Goal: Information Seeking & Learning: Learn about a topic

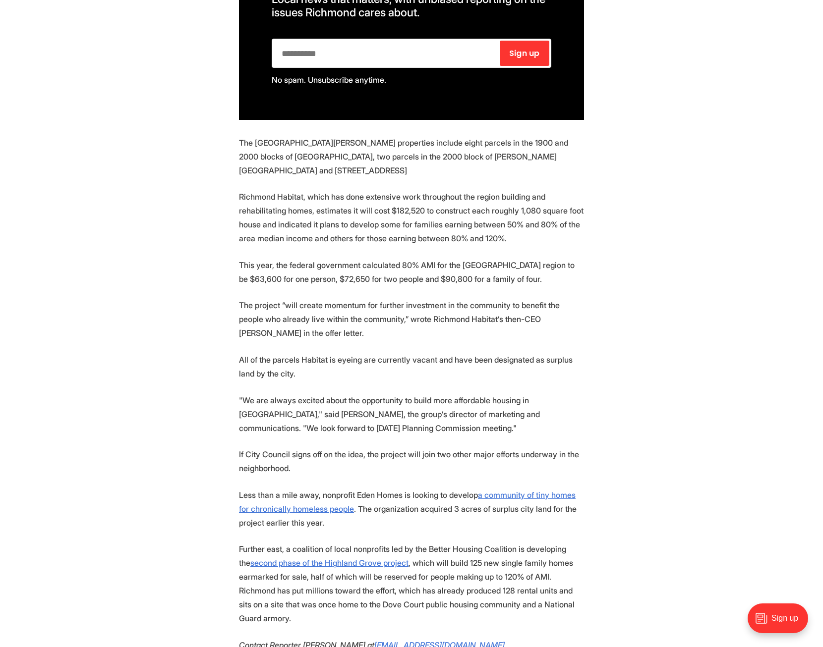
scroll to position [793, 0]
click at [180, 423] on section "Richmond is considering selling off 11 unused properties to the local Habitat f…" at bounding box center [411, 253] width 823 height 1056
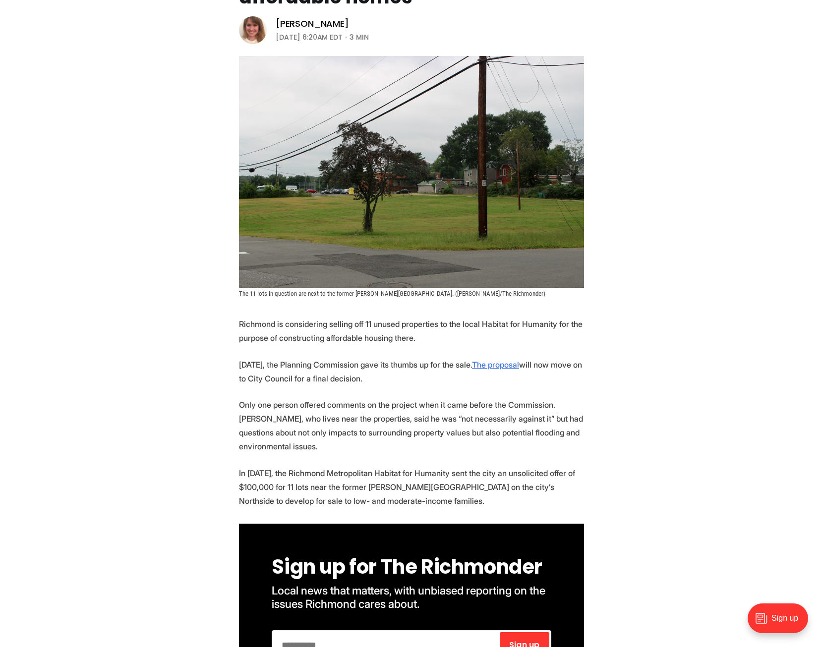
scroll to position [0, 0]
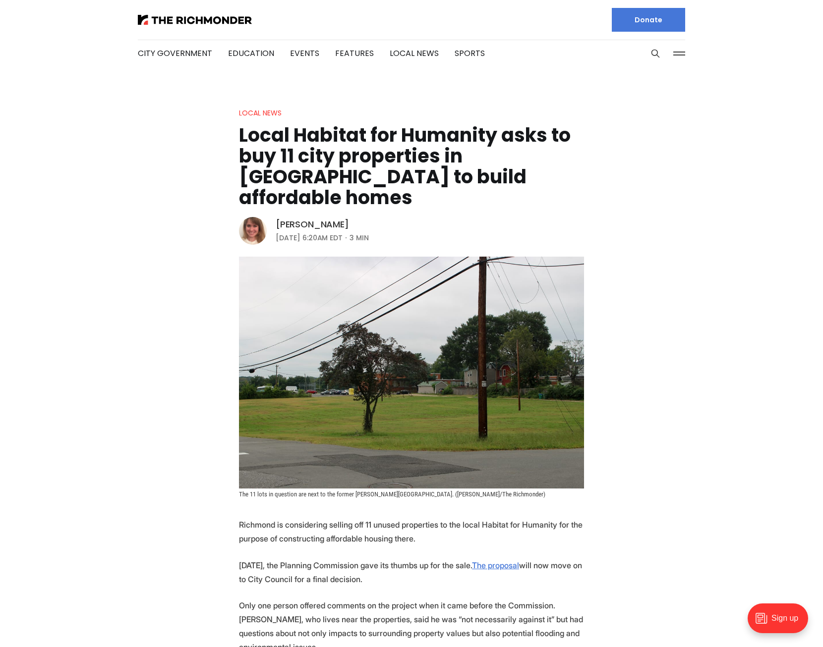
click at [301, 219] on link "[PERSON_NAME]" at bounding box center [312, 225] width 73 height 12
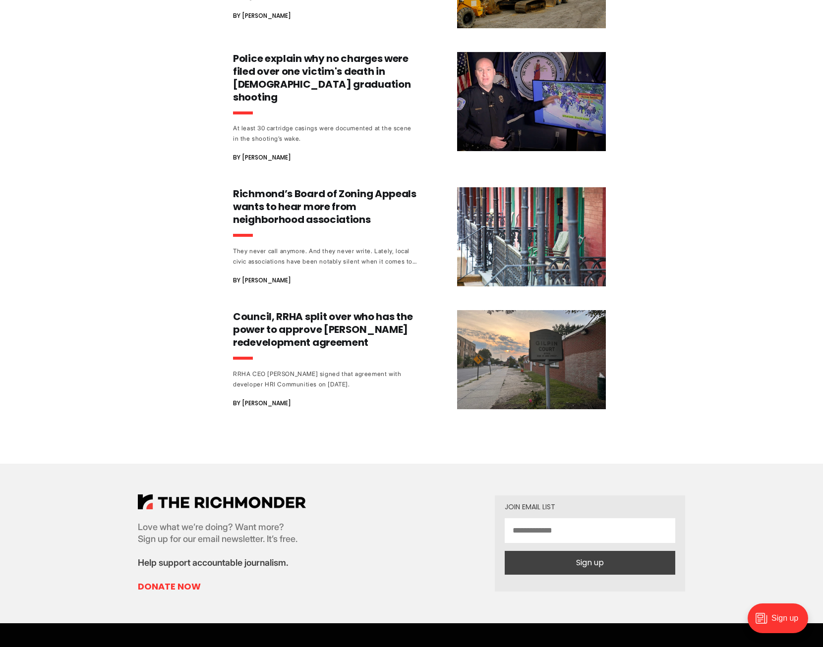
scroll to position [991, 0]
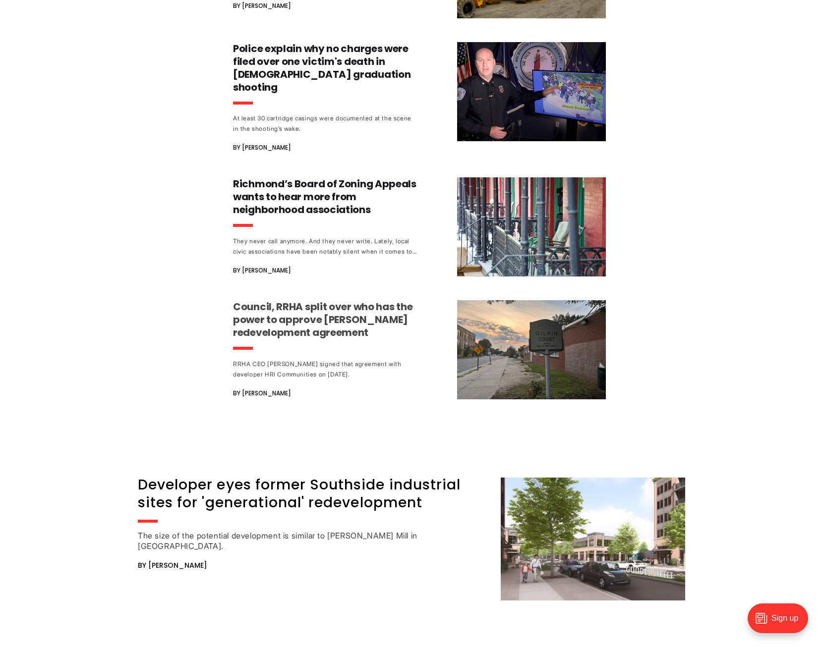
click at [271, 300] on h3 "Council, RRHA split over who has the power to approve [PERSON_NAME] redevelopme…" at bounding box center [325, 319] width 184 height 39
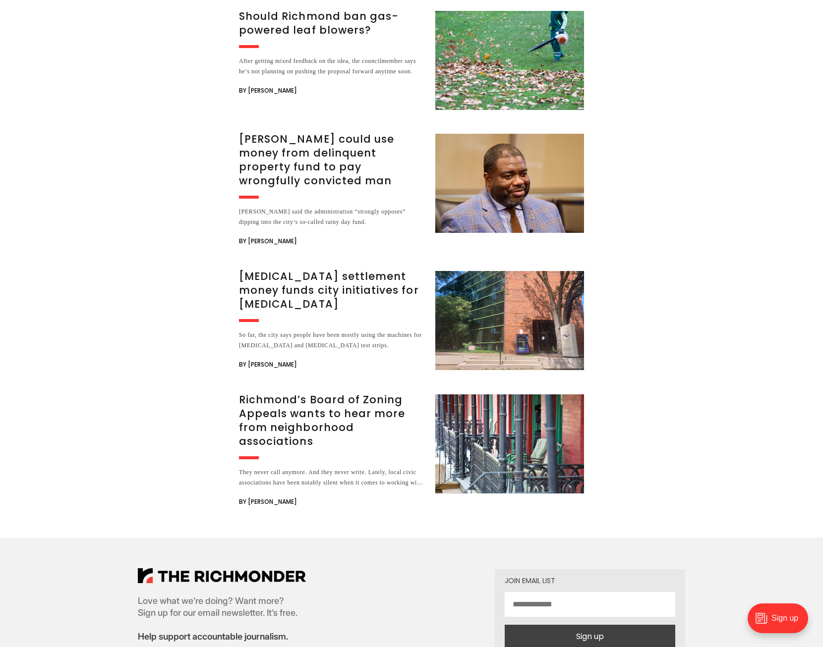
scroll to position [2379, 0]
